Goal: Transaction & Acquisition: Obtain resource

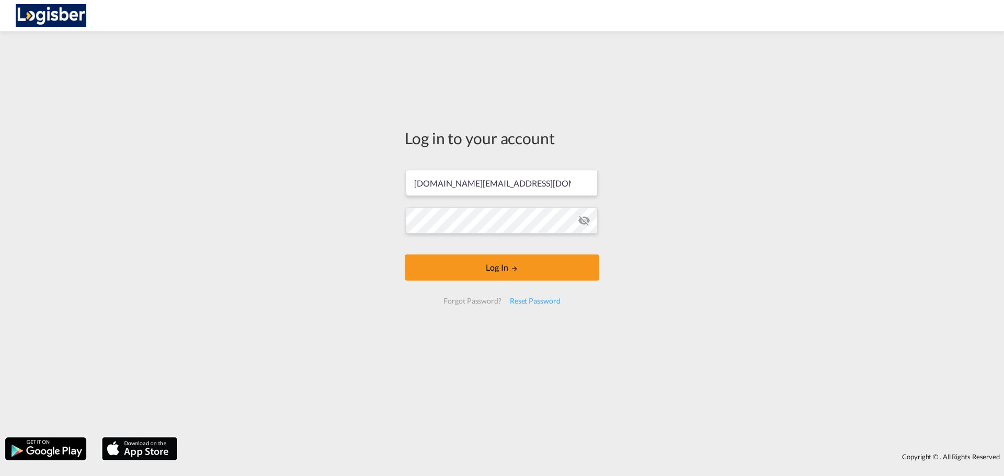
click at [530, 275] on button "Log In" at bounding box center [502, 268] width 195 height 26
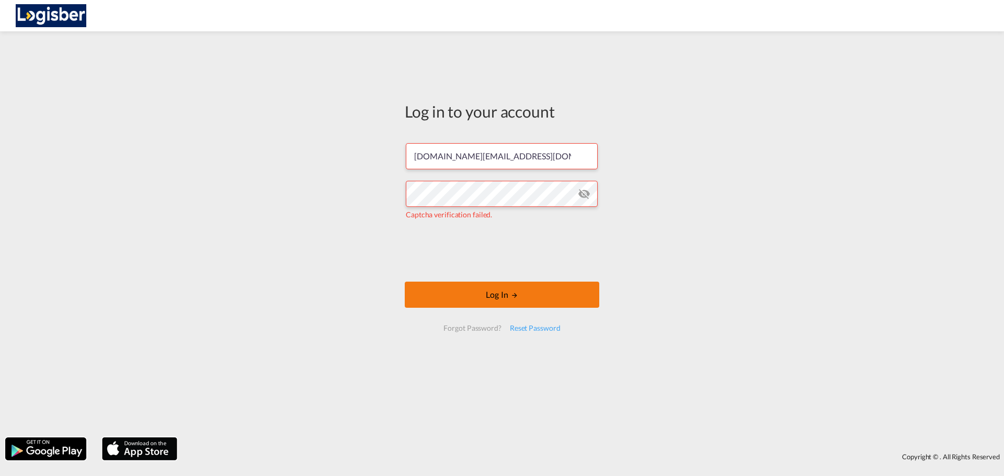
click at [455, 292] on button "Log In" at bounding box center [502, 295] width 195 height 26
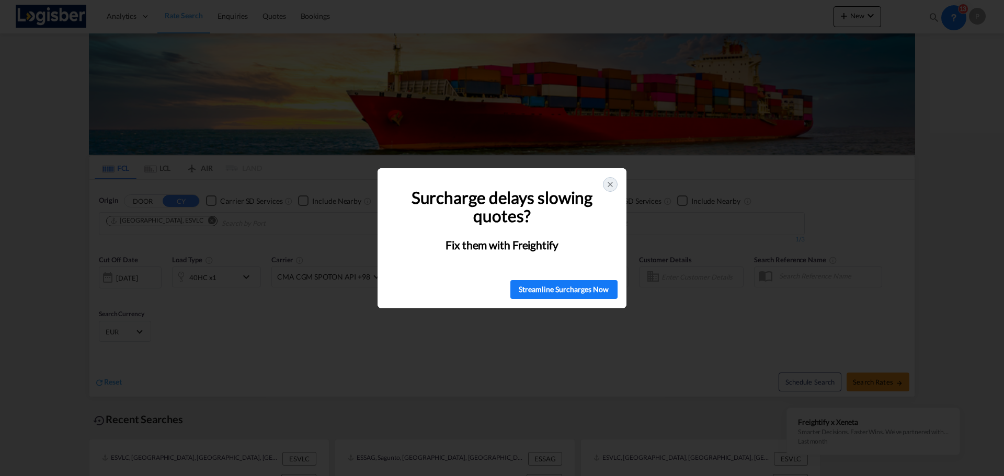
click at [607, 181] on icon at bounding box center [610, 184] width 8 height 8
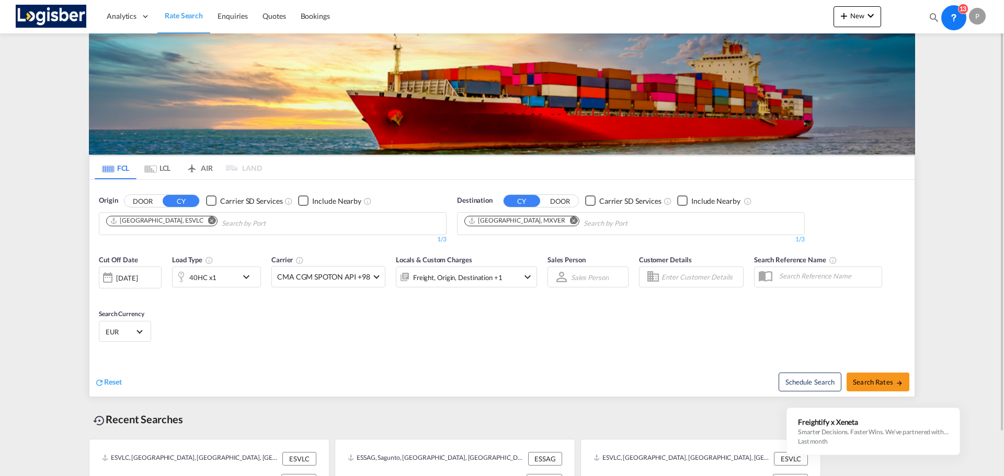
click at [570, 220] on md-icon "Remove" at bounding box center [574, 220] width 8 height 8
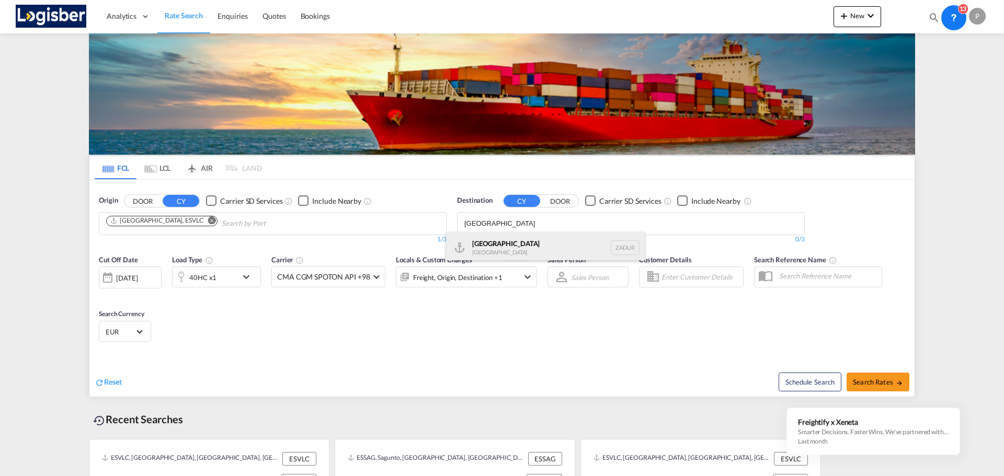
type input "[GEOGRAPHIC_DATA]"
drag, startPoint x: 533, startPoint y: 241, endPoint x: 358, endPoint y: 290, distance: 181.8
click at [533, 241] on div "[GEOGRAPHIC_DATA] [GEOGRAPHIC_DATA] ZADUR" at bounding box center [545, 247] width 199 height 31
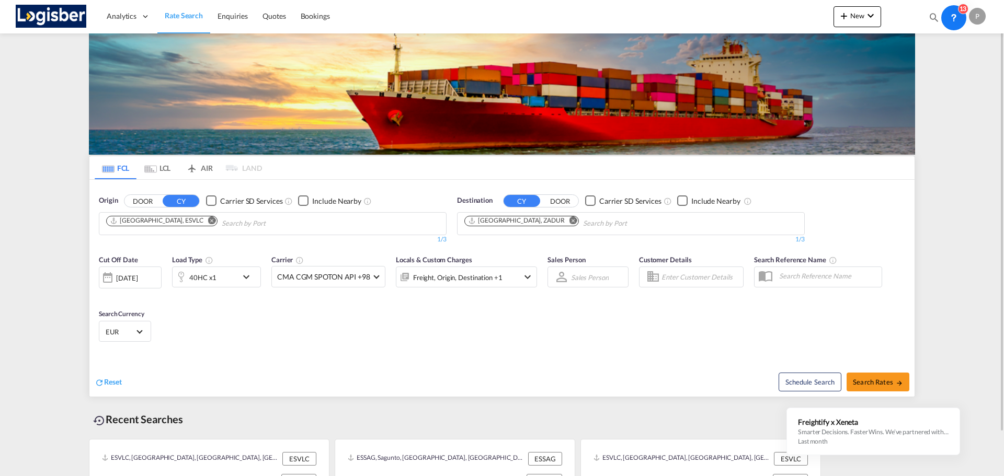
click at [242, 276] on md-icon "icon-chevron-down" at bounding box center [249, 277] width 18 height 13
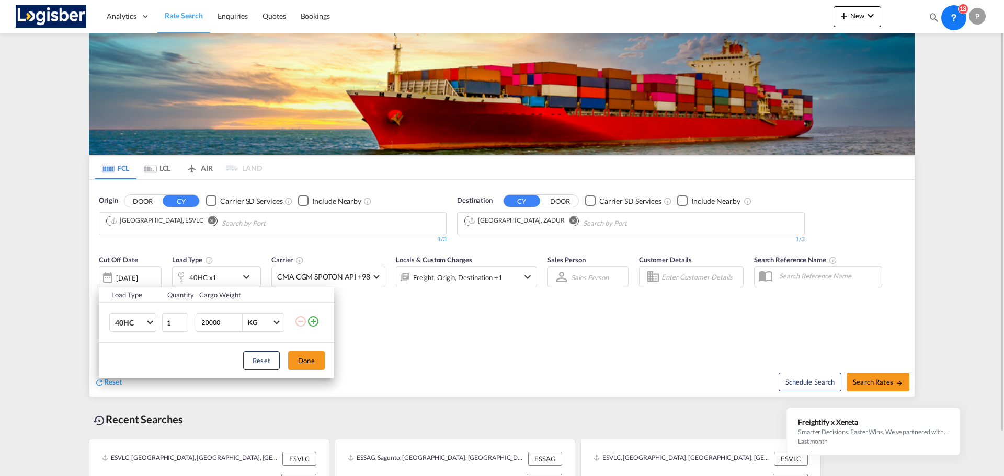
click at [242, 276] on div "Load Type Quantity Cargo Weight 40HC 20GP 40GP 40HC 45HC 20RE 40RE 40HR 20OT 40…" at bounding box center [502, 238] width 1004 height 476
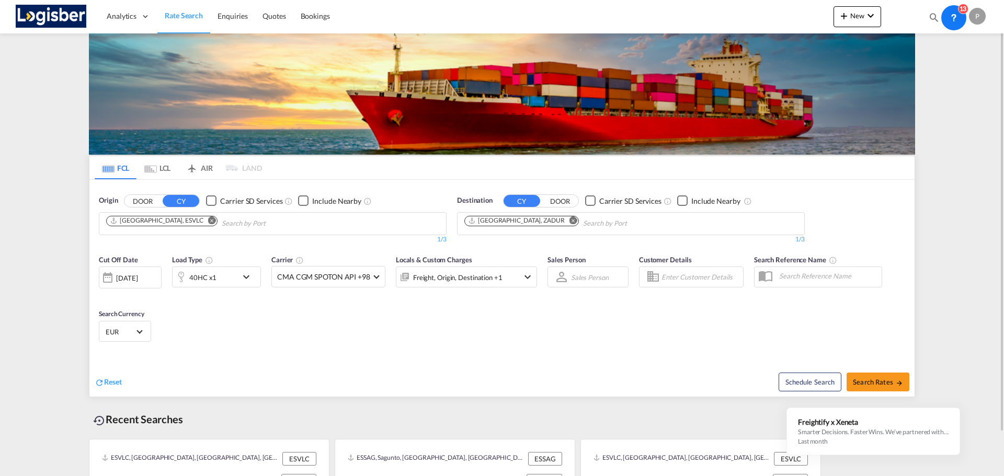
scroll to position [48, 0]
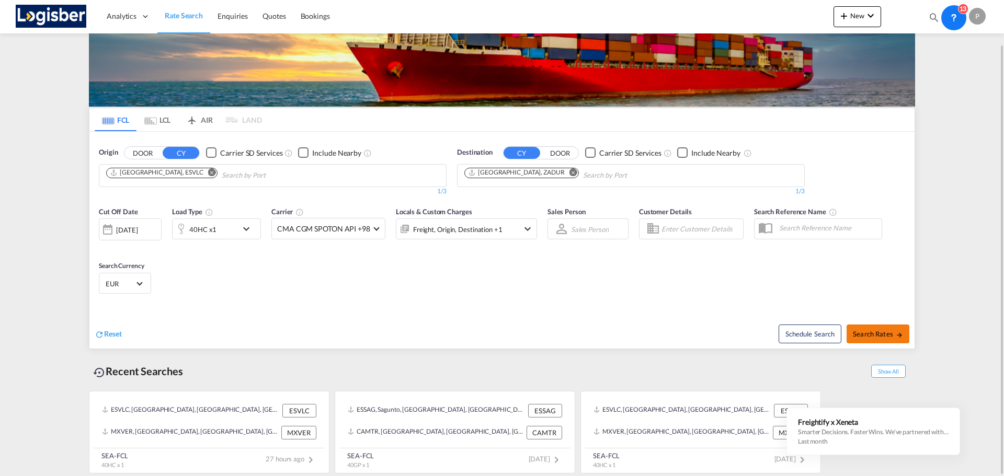
click at [896, 335] on md-icon "icon-arrow-right" at bounding box center [899, 335] width 7 height 7
type input "ESVLC to ZADUR / [DATE]"
